Goal: Transaction & Acquisition: Purchase product/service

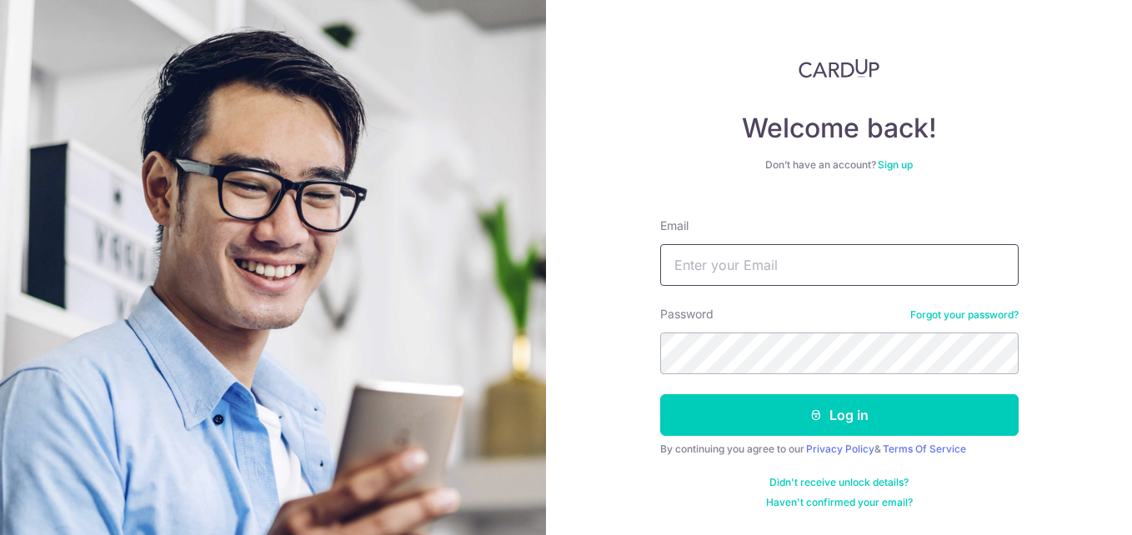
click at [729, 261] on input "Email" at bounding box center [839, 265] width 358 height 42
type input "[EMAIL_ADDRESS][DOMAIN_NAME]"
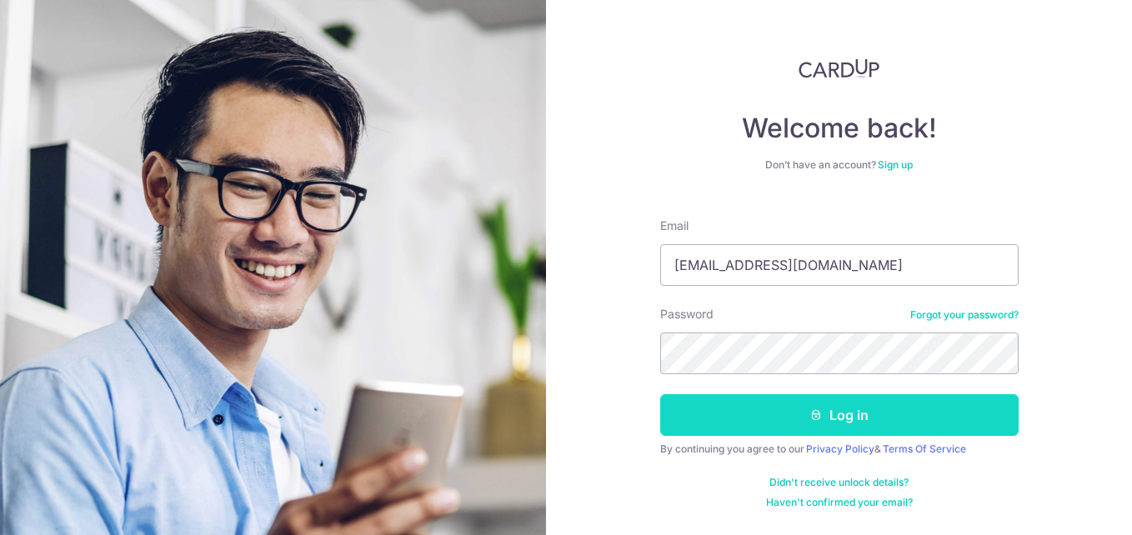
click at [843, 412] on button "Log in" at bounding box center [839, 415] width 358 height 42
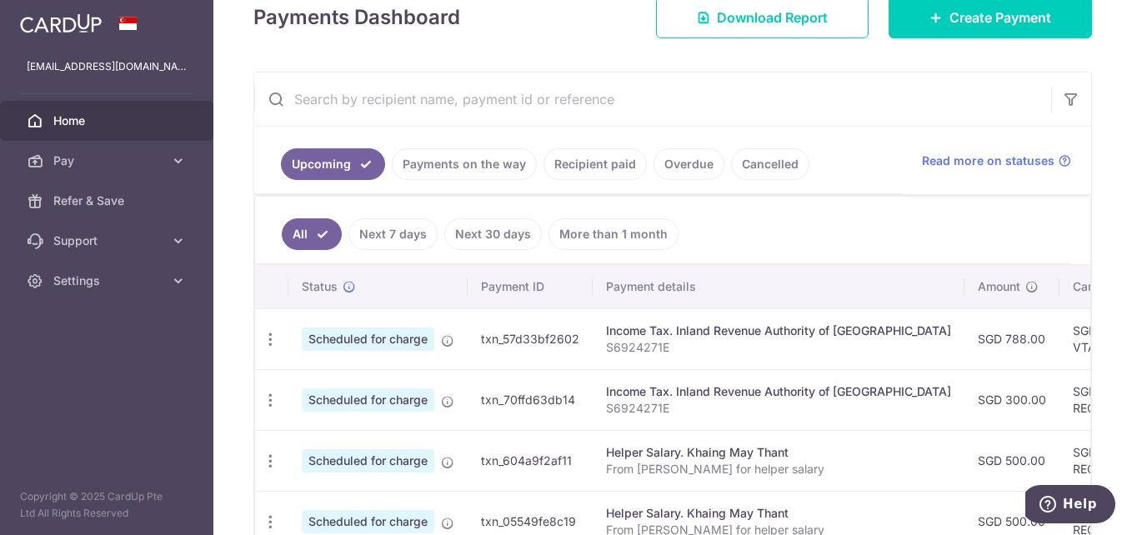
scroll to position [333, 0]
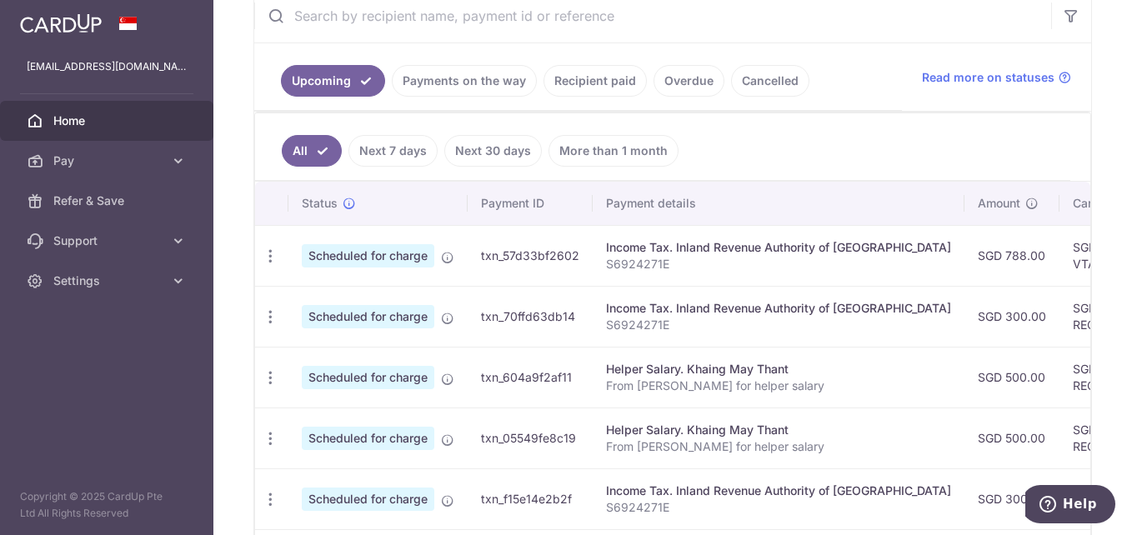
click at [616, 77] on link "Recipient paid" at bounding box center [594, 81] width 103 height 32
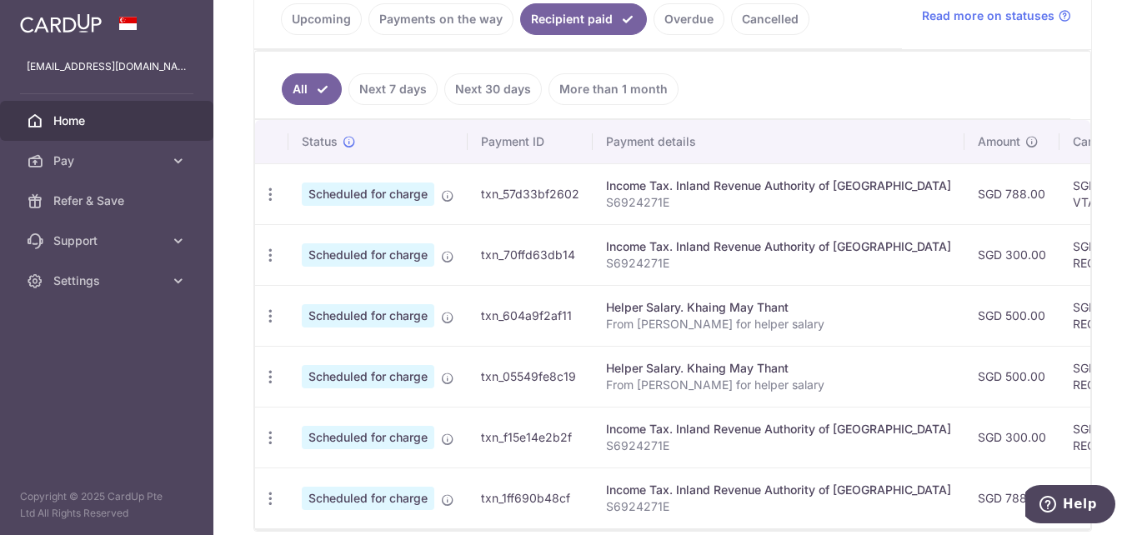
scroll to position [228, 0]
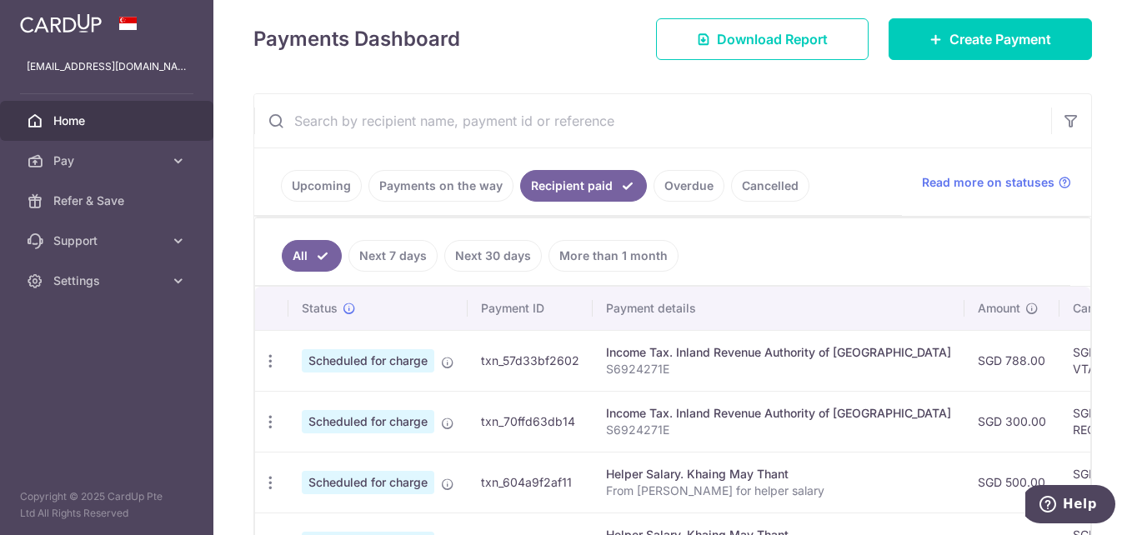
click at [571, 182] on link "Recipient paid" at bounding box center [583, 186] width 127 height 32
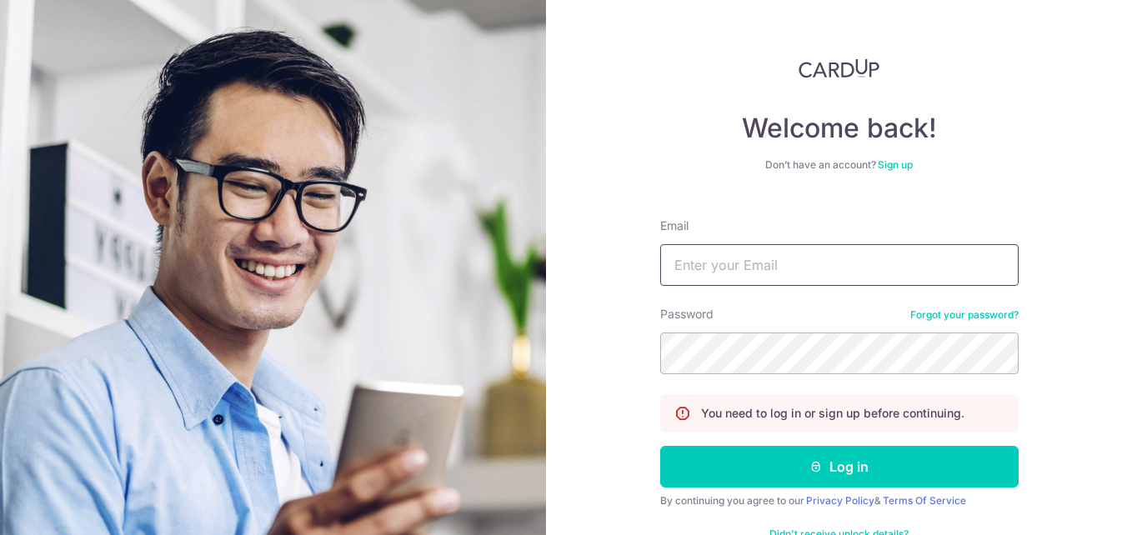
click at [732, 260] on input "Email" at bounding box center [839, 265] width 358 height 42
type input "[EMAIL_ADDRESS][DOMAIN_NAME]"
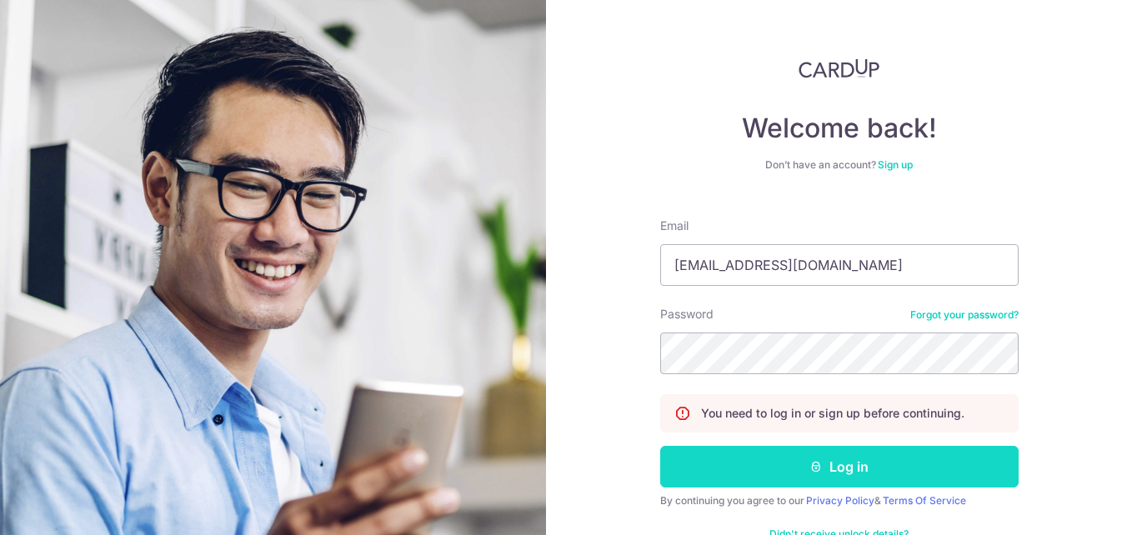
click at [838, 468] on button "Log in" at bounding box center [839, 467] width 358 height 42
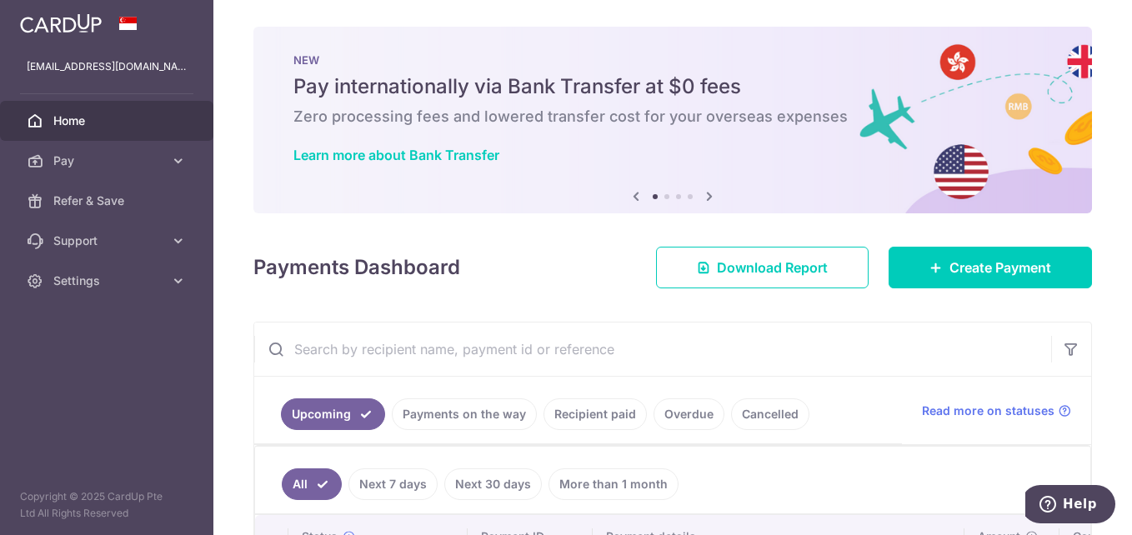
click at [615, 416] on link "Recipient paid" at bounding box center [594, 414] width 103 height 32
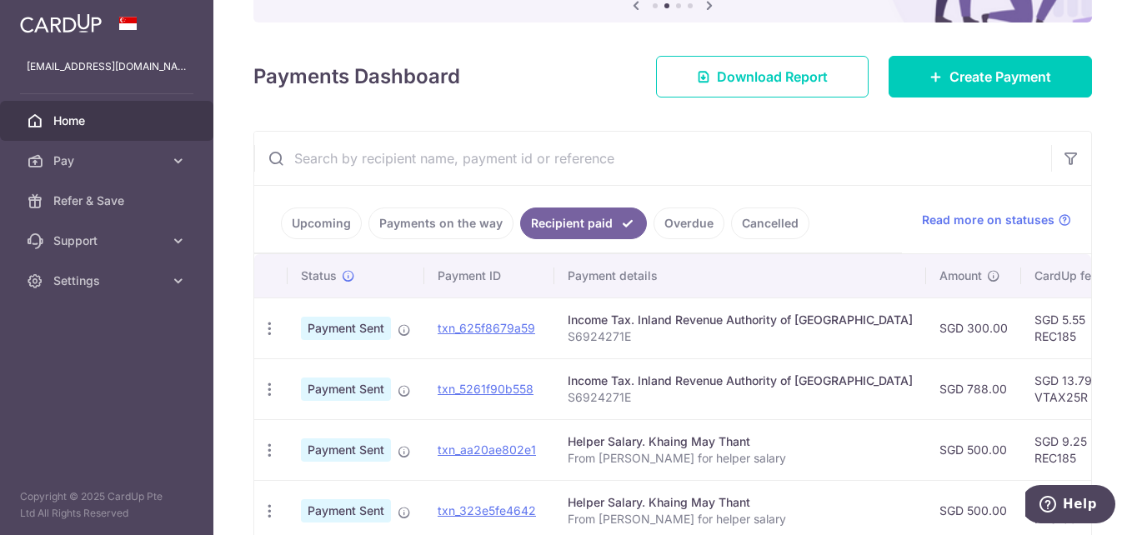
scroll to position [24, 0]
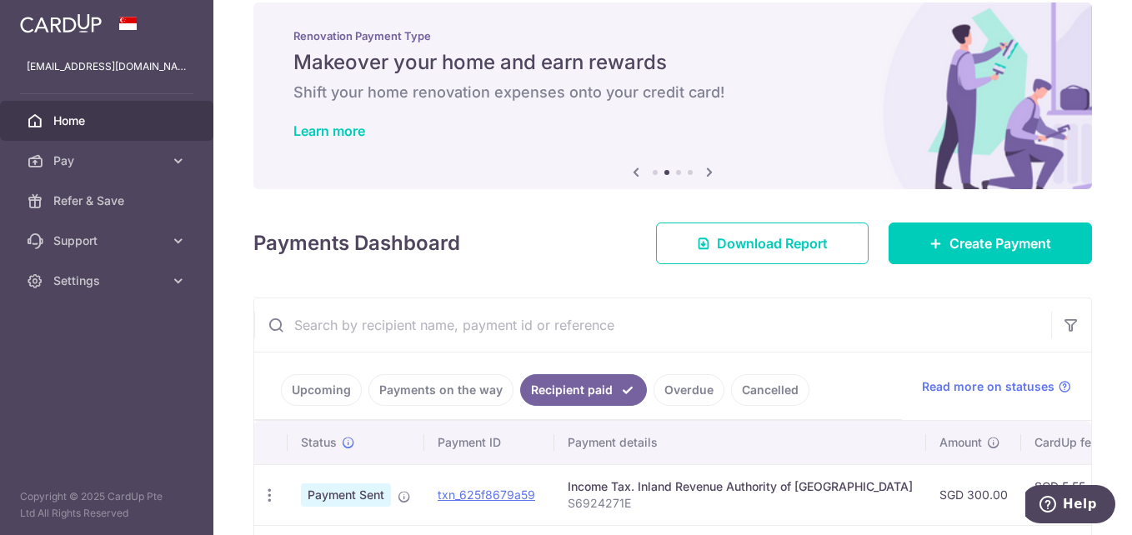
click at [313, 388] on link "Upcoming" at bounding box center [321, 390] width 81 height 32
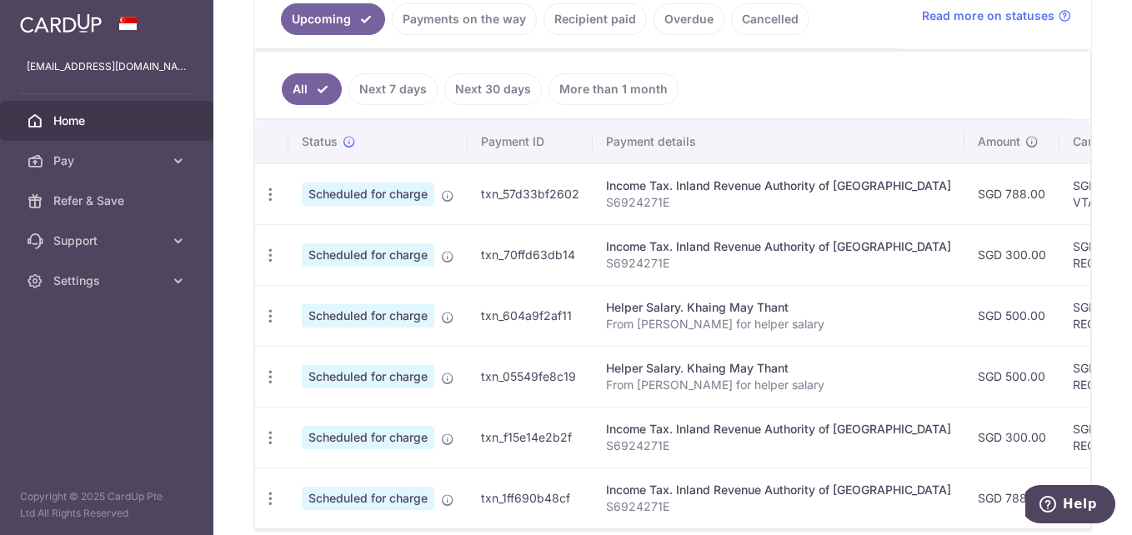
scroll to position [478, 0]
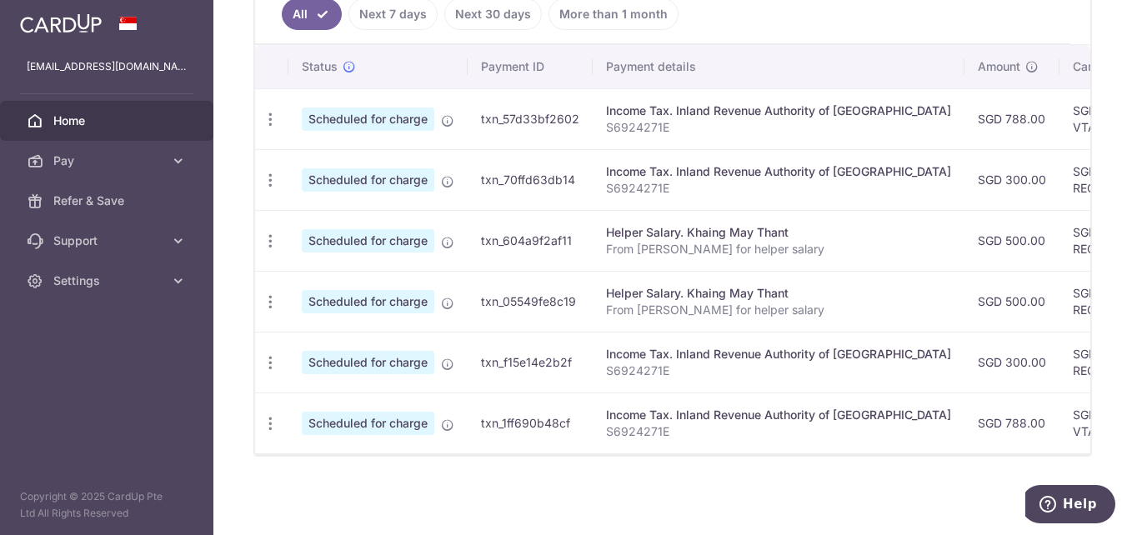
drag, startPoint x: 729, startPoint y: 453, endPoint x: 743, endPoint y: 454, distance: 14.2
click at [743, 454] on div at bounding box center [672, 454] width 835 height 2
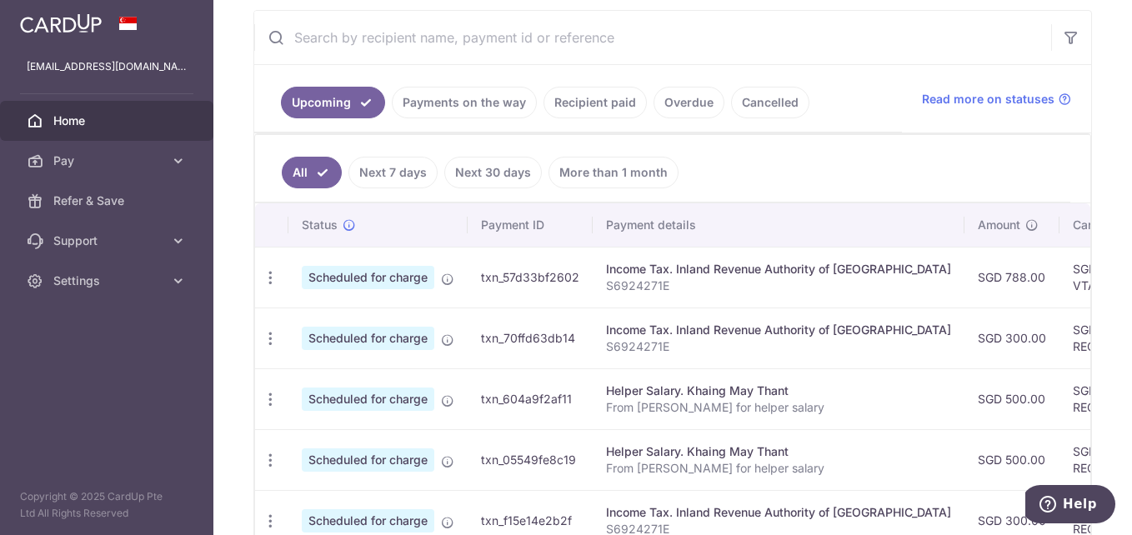
scroll to position [62, 0]
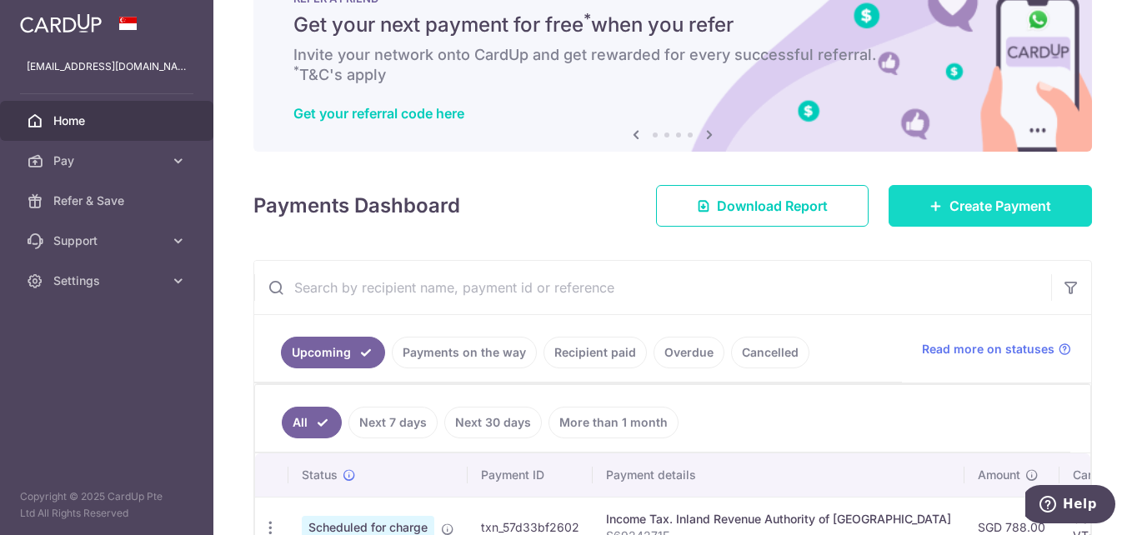
click at [975, 203] on span "Create Payment" at bounding box center [1000, 206] width 102 height 20
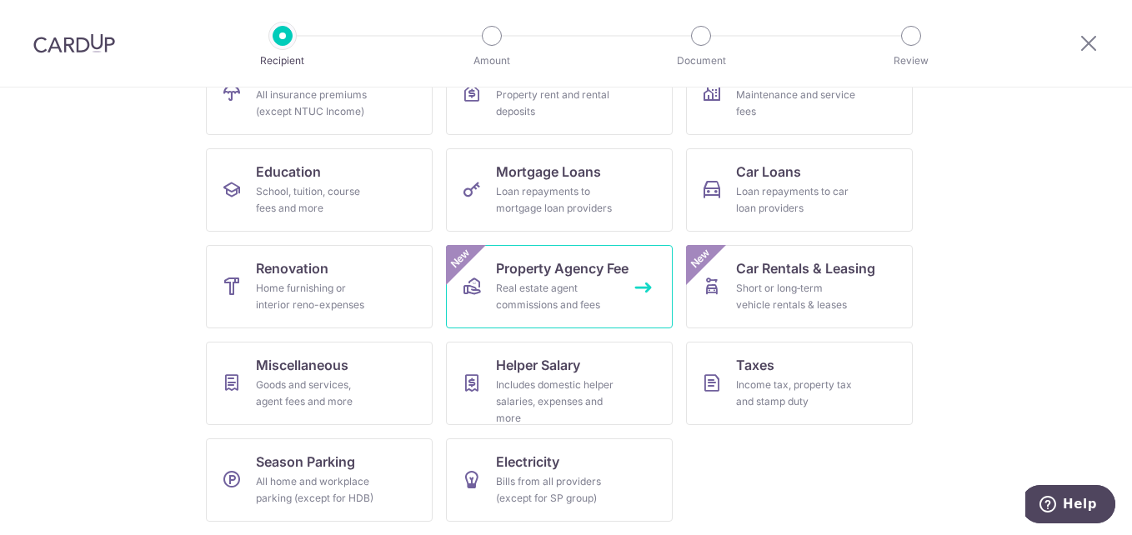
scroll to position [128, 0]
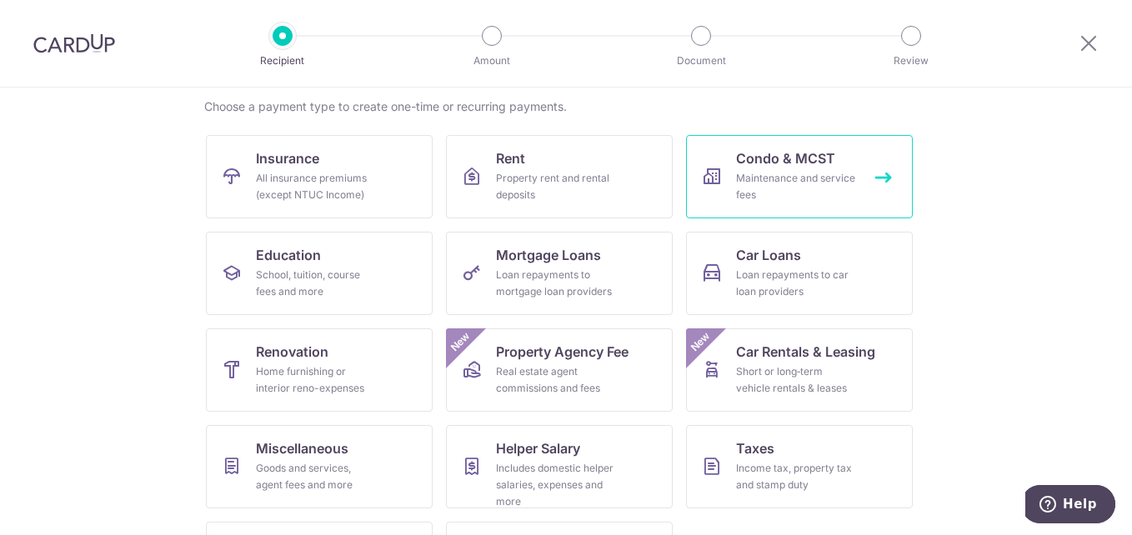
click at [798, 165] on span "Condo & MCST" at bounding box center [785, 158] width 99 height 20
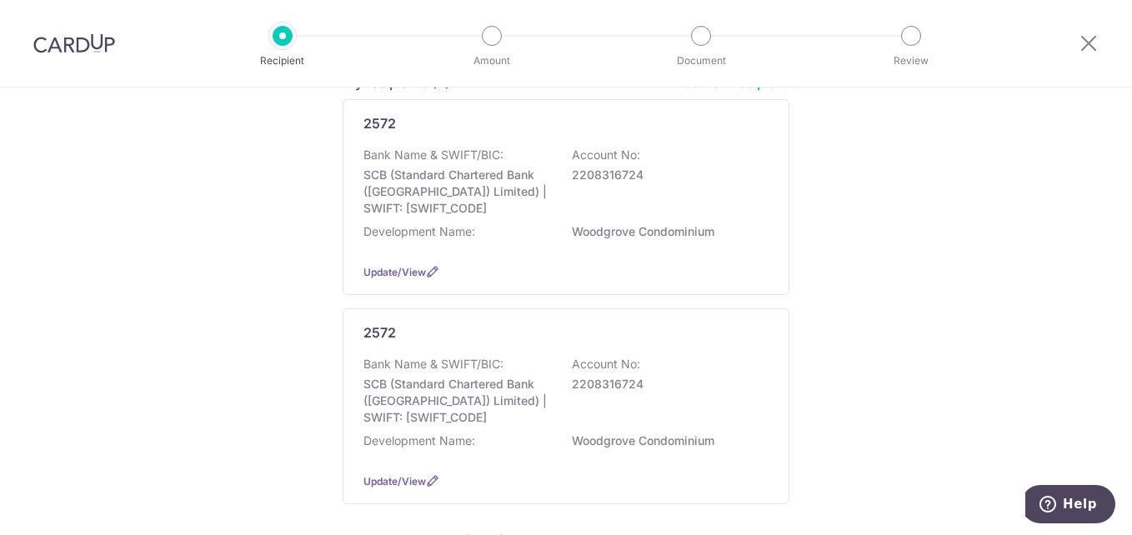
scroll to position [83, 0]
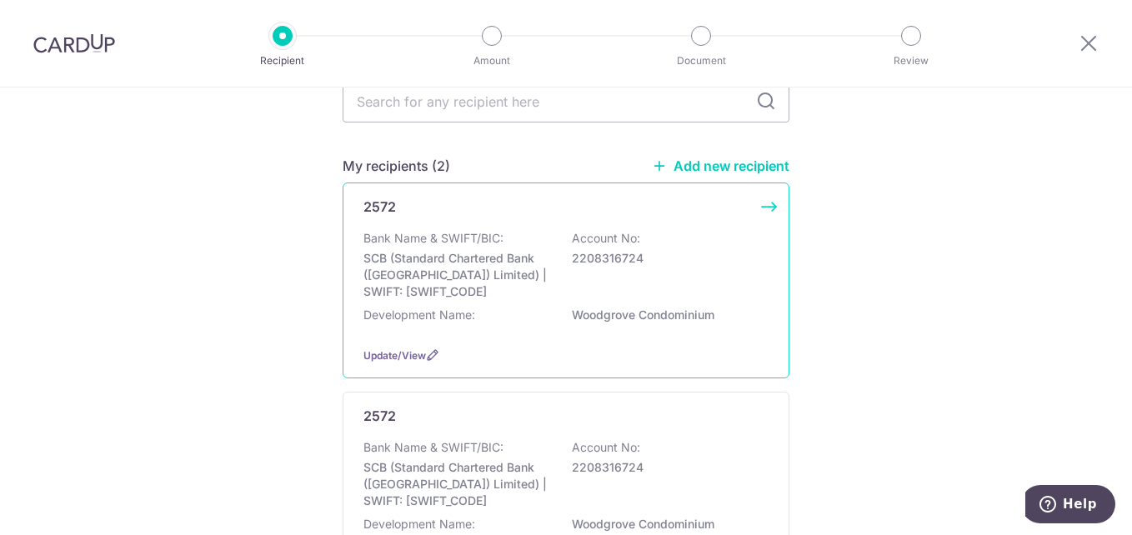
click at [653, 289] on div "Bank Name & SWIFT/BIC: SCB (Standard Chartered Bank (Singapore) Limited) | SWIF…" at bounding box center [565, 265] width 405 height 70
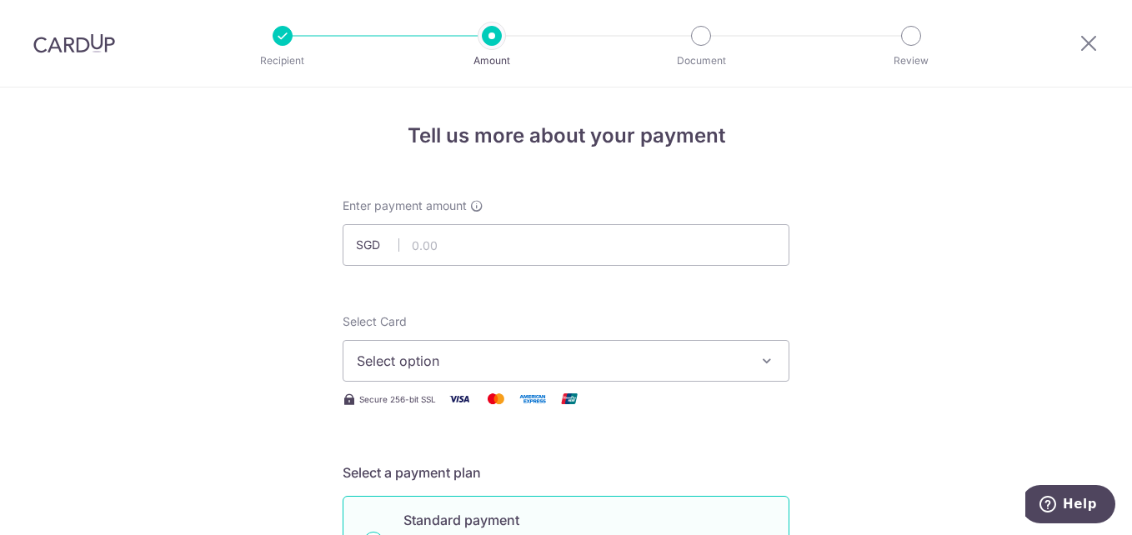
scroll to position [83, 0]
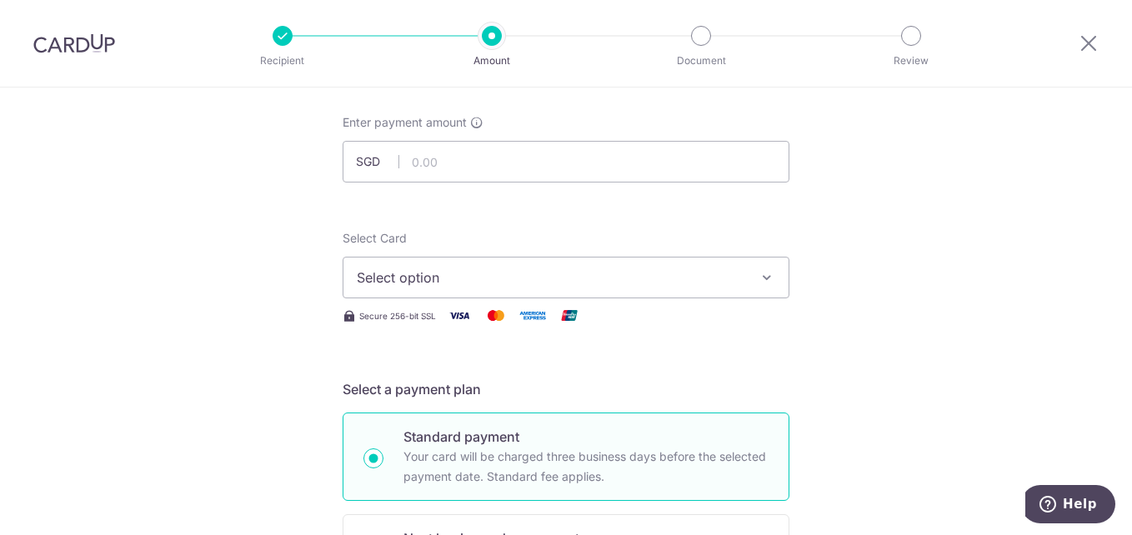
click at [763, 278] on icon "button" at bounding box center [766, 277] width 17 height 17
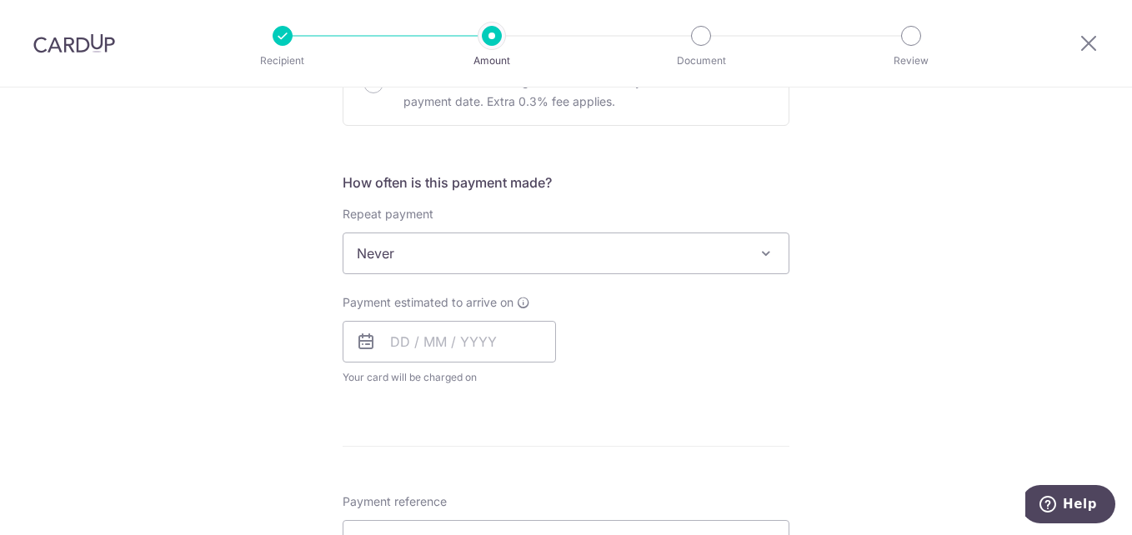
scroll to position [310, 0]
